Goal: Task Accomplishment & Management: Manage account settings

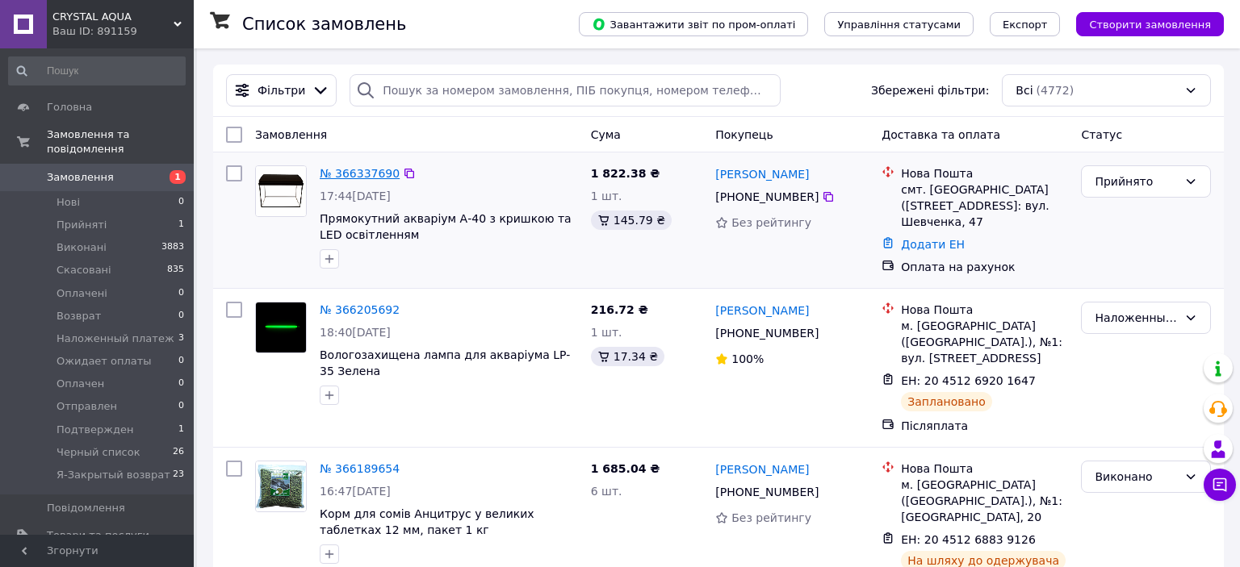
click at [364, 170] on link "№ 366337690" at bounding box center [360, 173] width 80 height 13
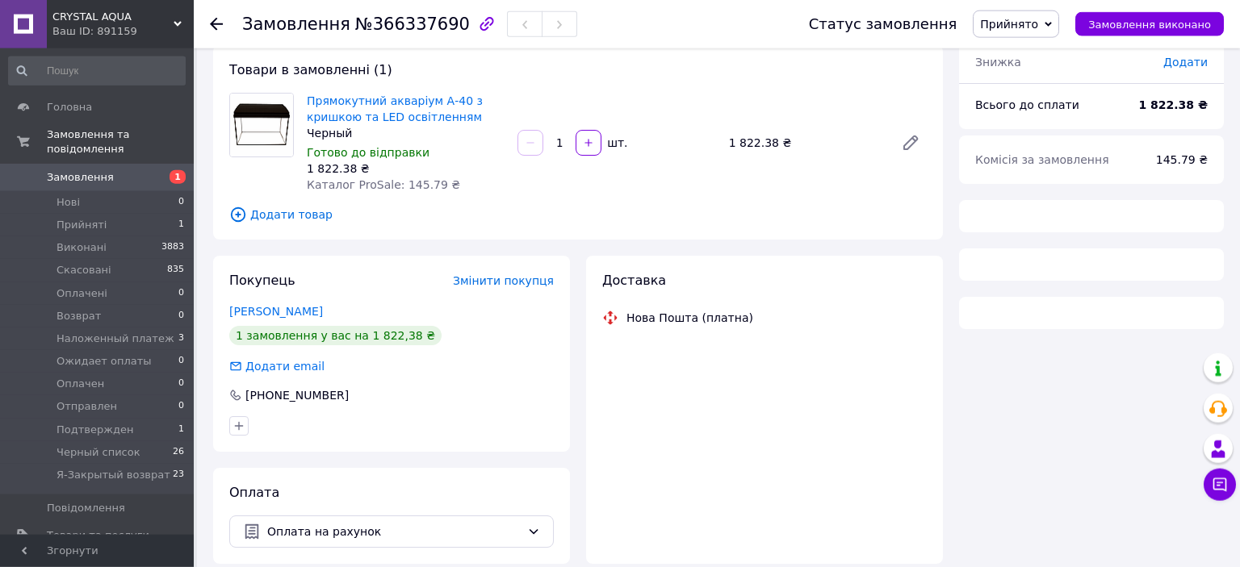
scroll to position [93, 0]
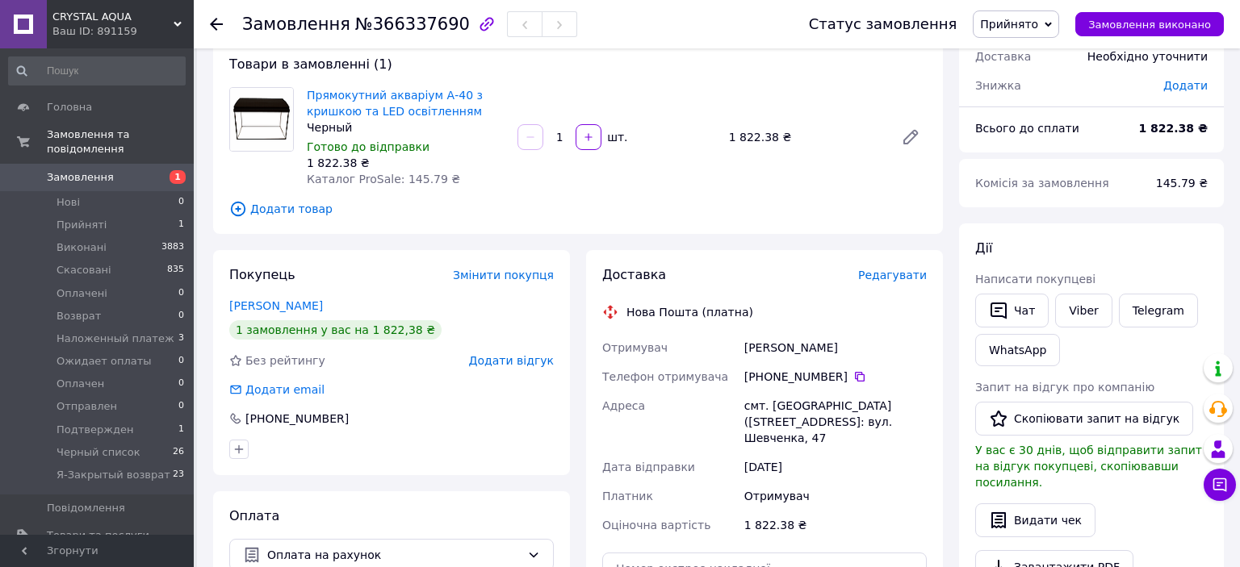
click at [884, 282] on span "Редагувати" at bounding box center [892, 275] width 69 height 13
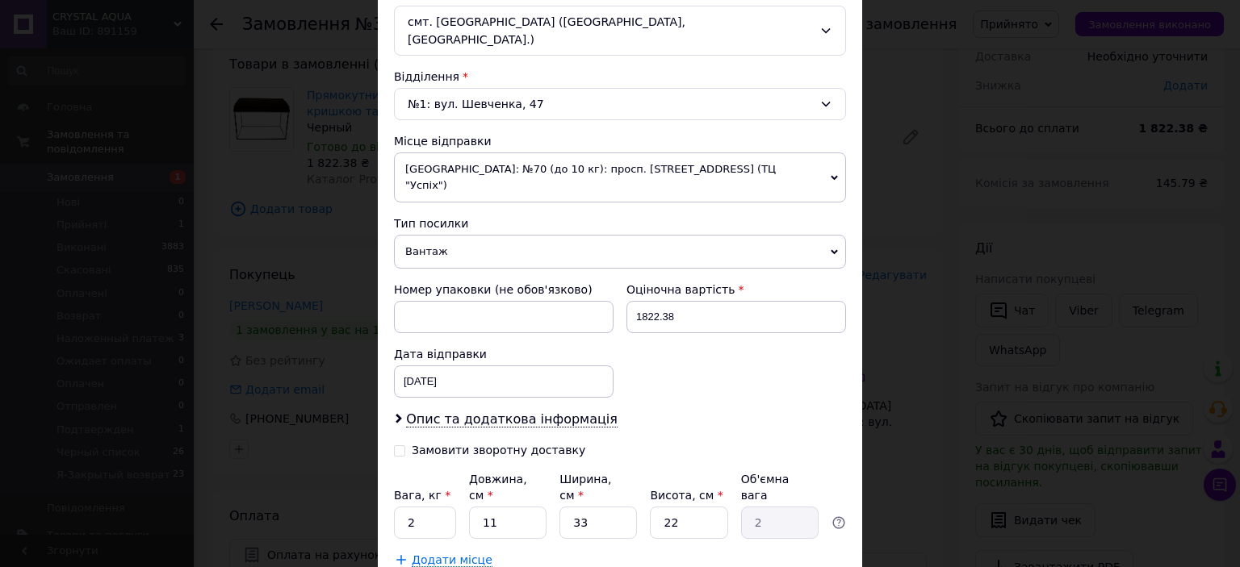
scroll to position [529, 0]
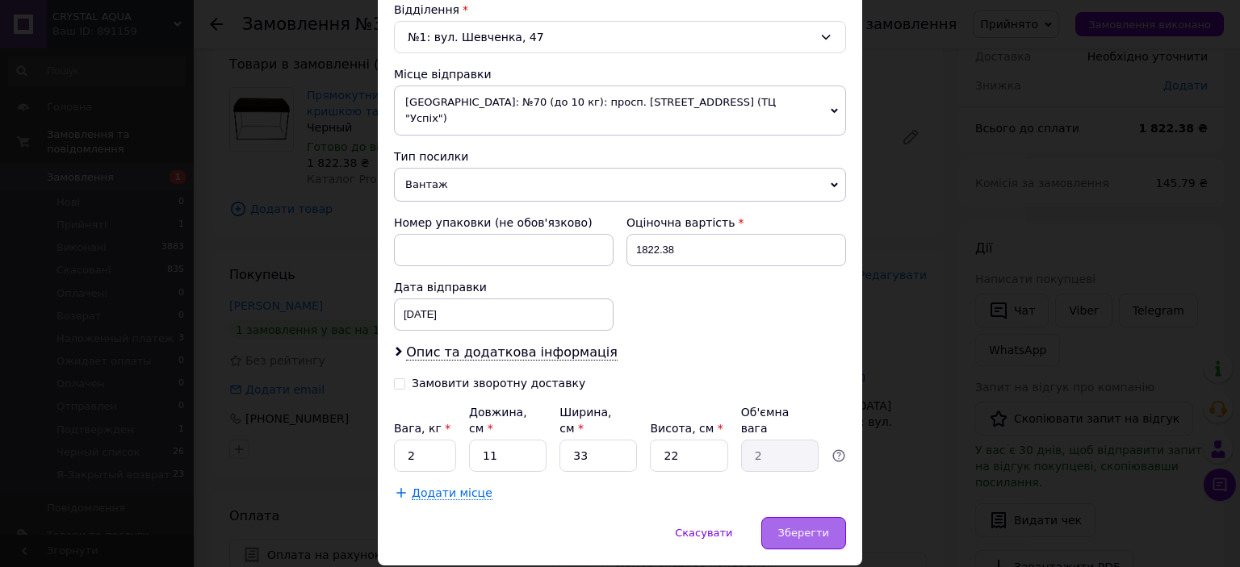
click at [804, 517] on div "Зберегти" at bounding box center [803, 533] width 85 height 32
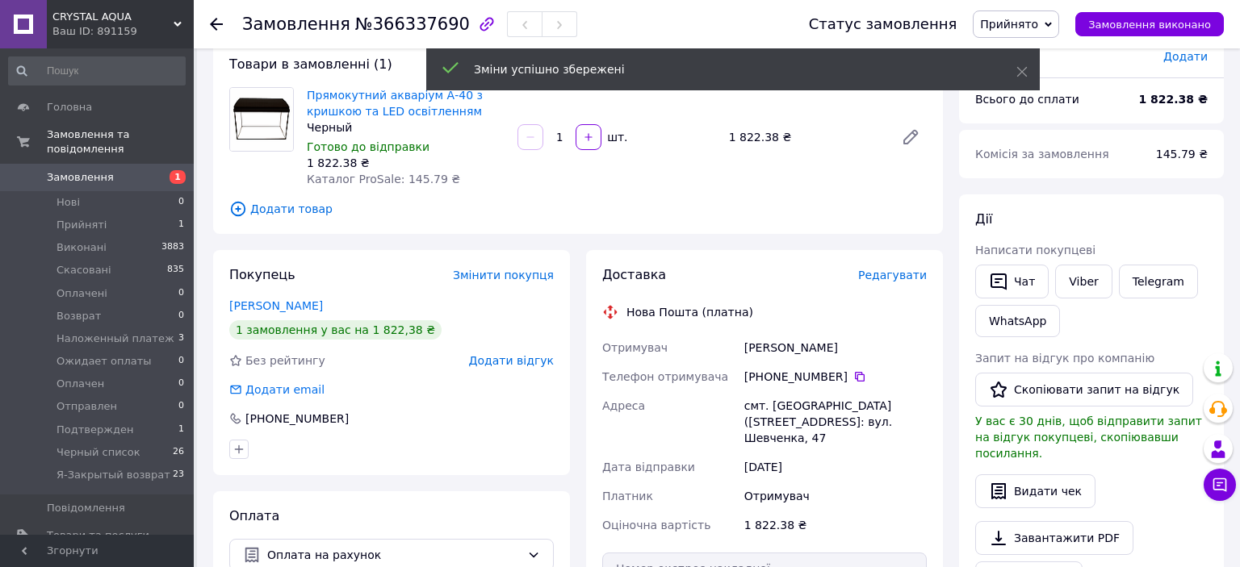
click at [94, 170] on span "Замовлення" at bounding box center [80, 177] width 67 height 15
